Goal: Find specific page/section: Find specific page/section

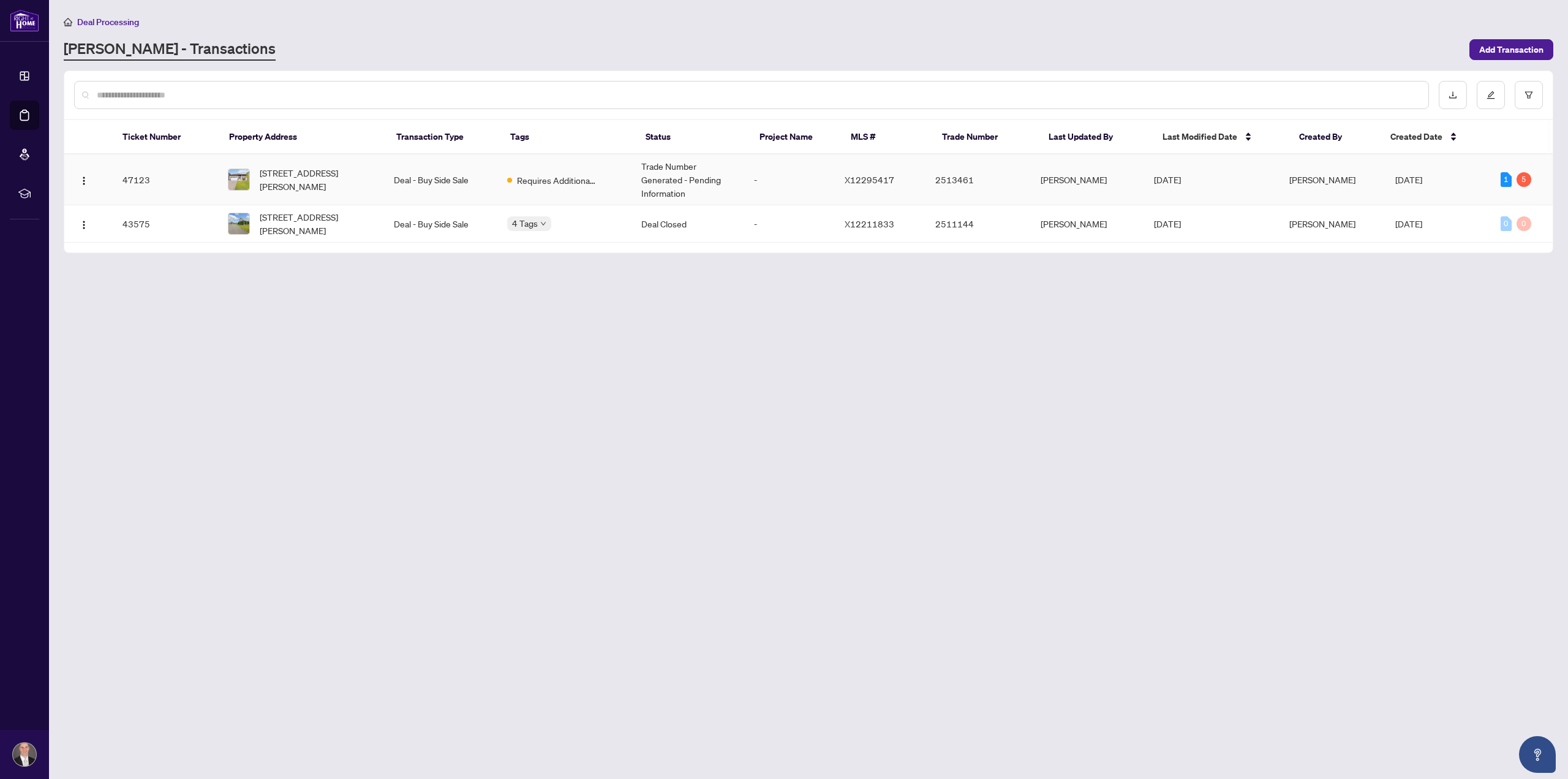
click at [455, 177] on td "Deal - Buy Side Sale" at bounding box center [441, 179] width 114 height 51
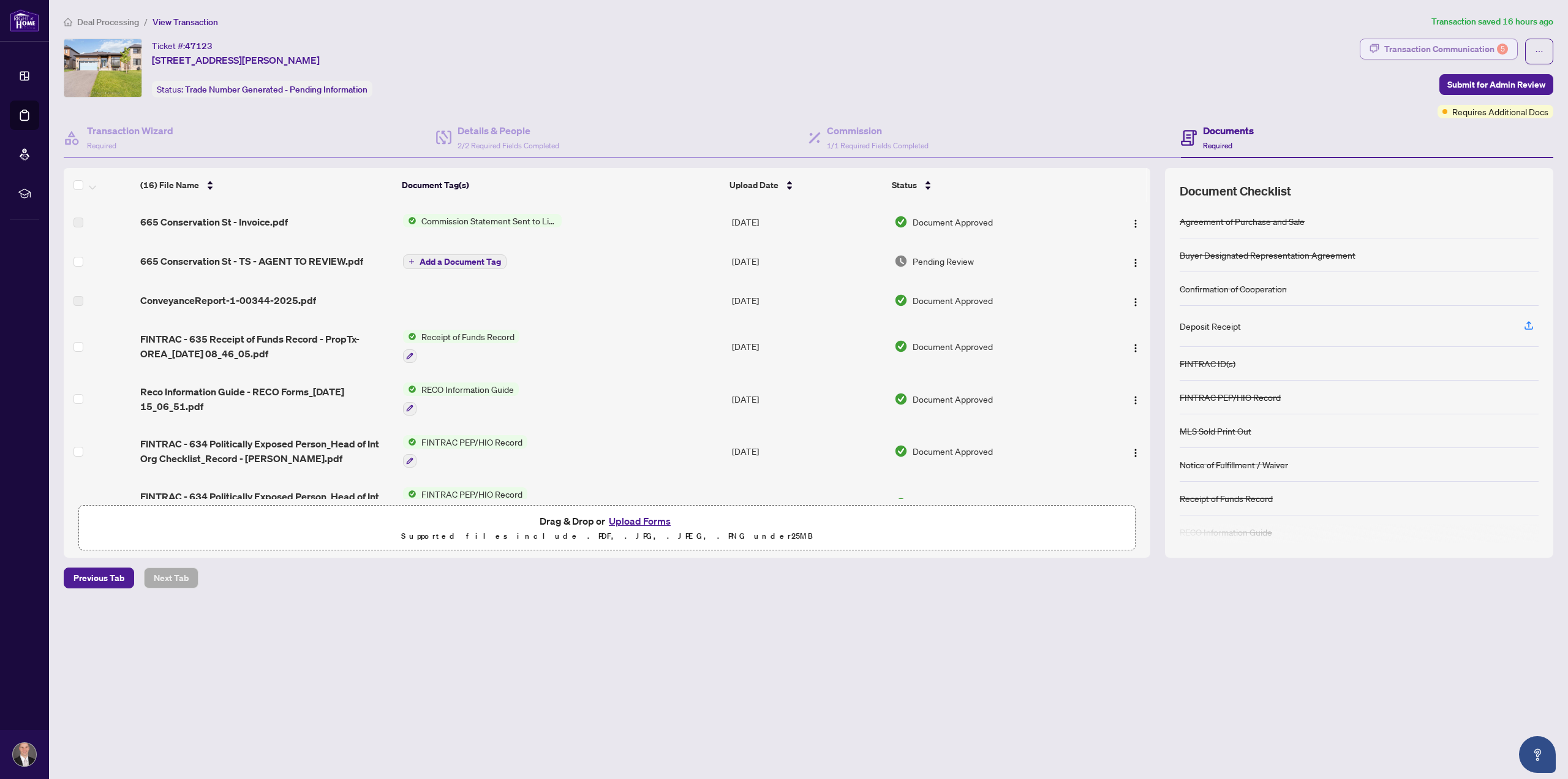
click at [1461, 46] on div "Transaction Communication 5" at bounding box center [1446, 49] width 124 height 19
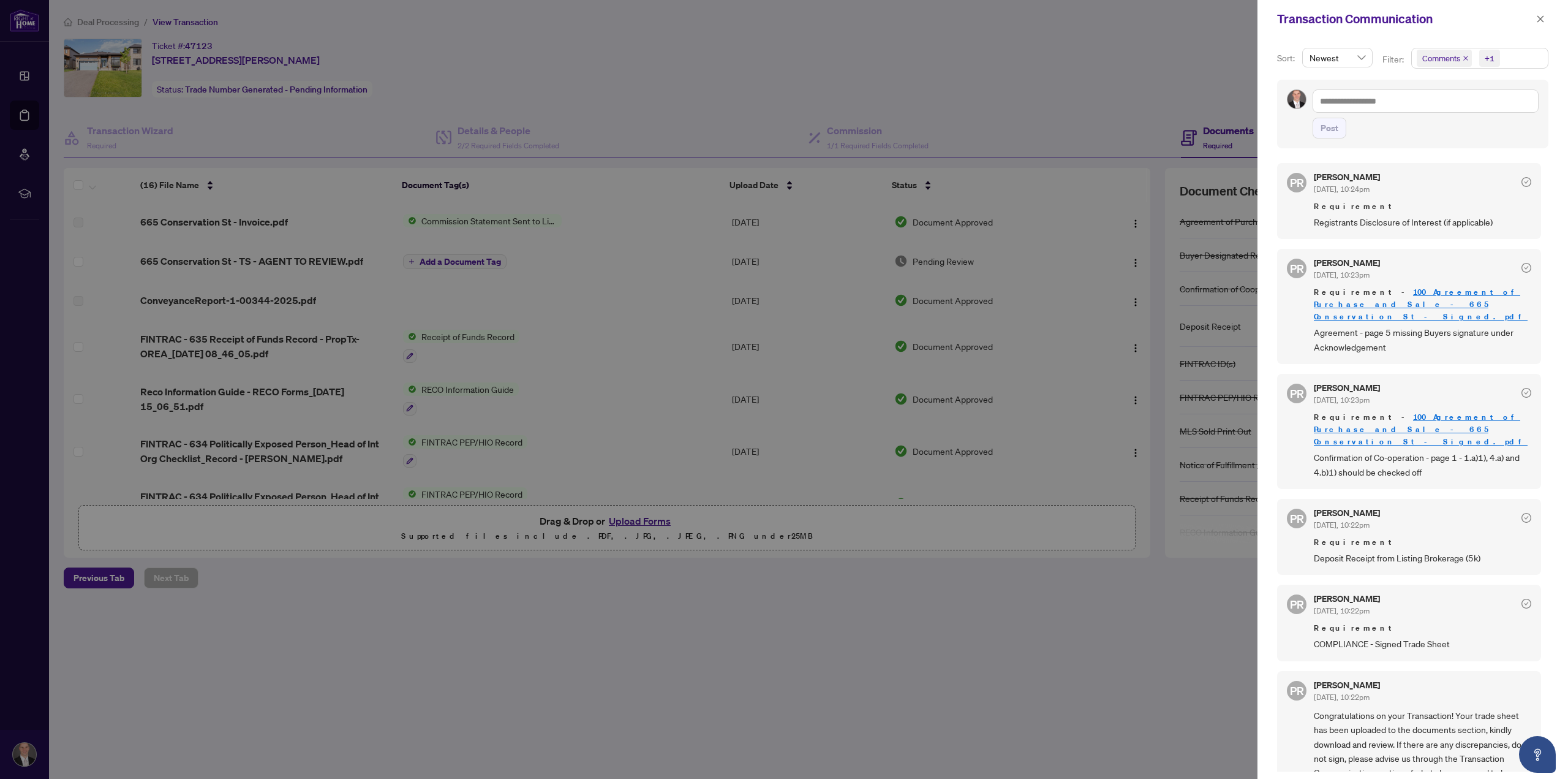
click at [284, 264] on div at bounding box center [784, 389] width 1568 height 779
click at [283, 258] on div at bounding box center [784, 389] width 1568 height 779
click at [392, 648] on div at bounding box center [784, 389] width 1568 height 779
click at [1543, 16] on icon "close" at bounding box center [1540, 18] width 7 height 7
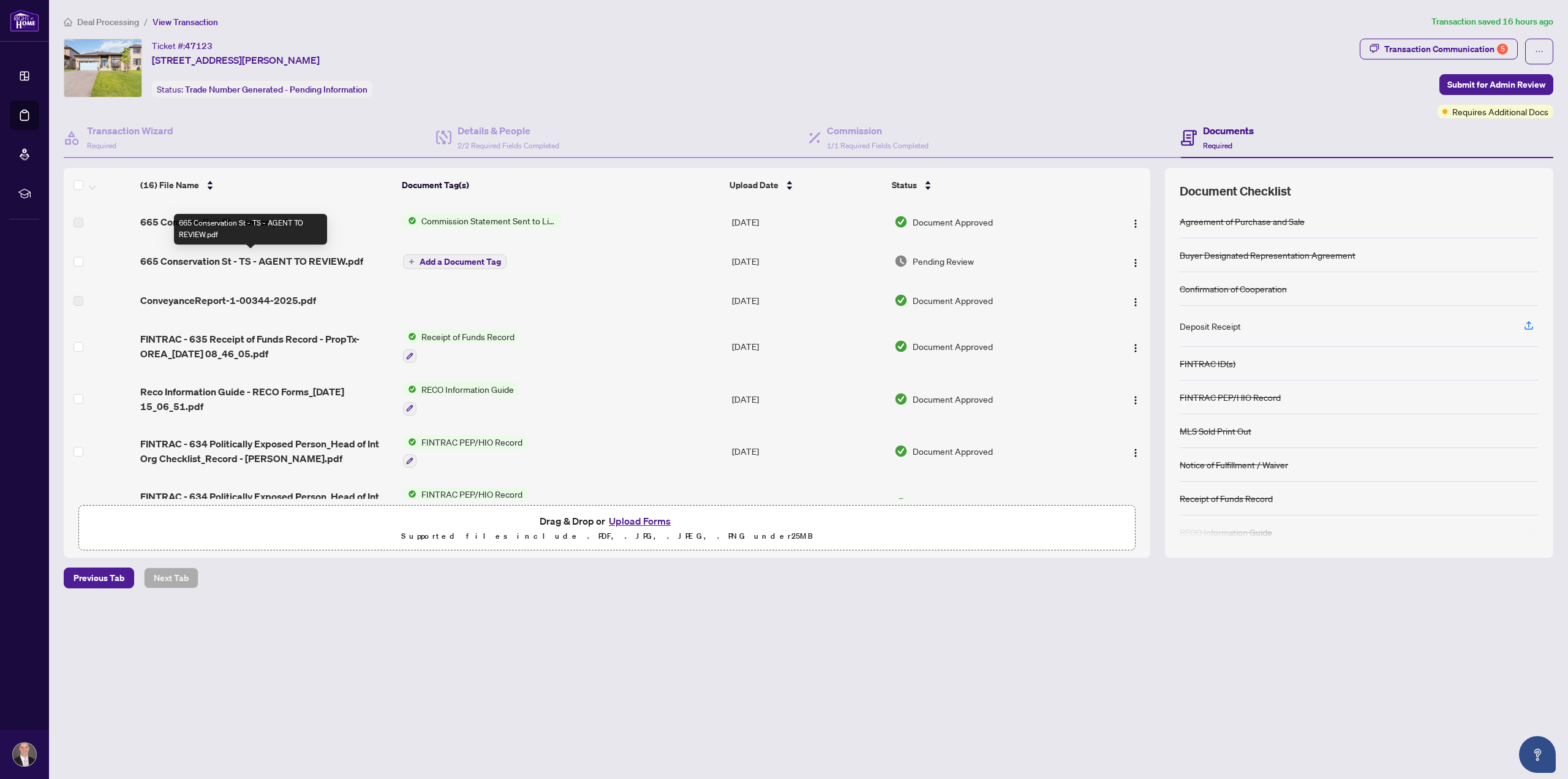
click at [215, 254] on span "665 Conservation St - TS - AGENT TO REVIEW.pdf" at bounding box center [252, 260] width 223 height 14
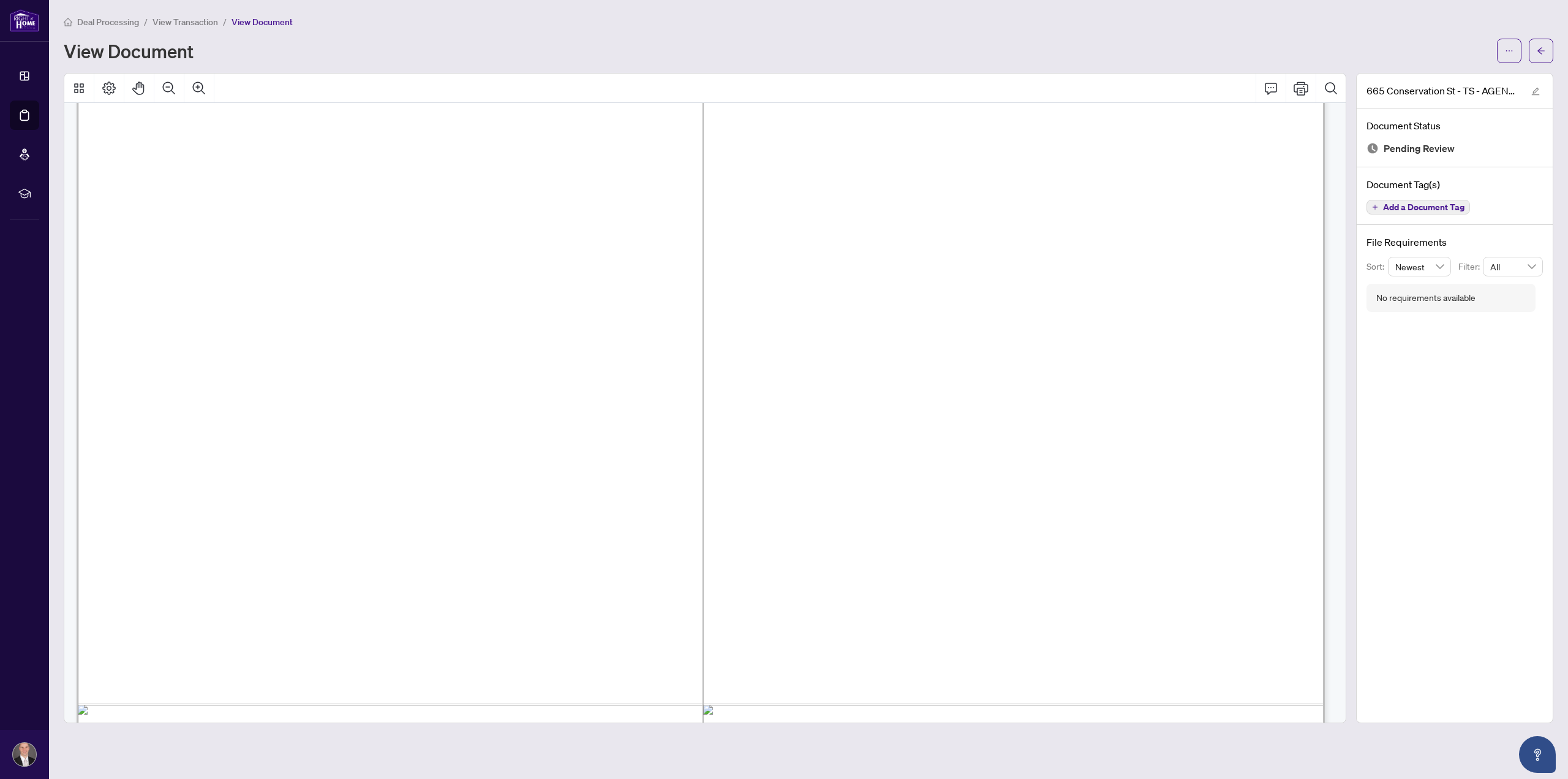
scroll to position [479, 0]
